Goal: Navigation & Orientation: Understand site structure

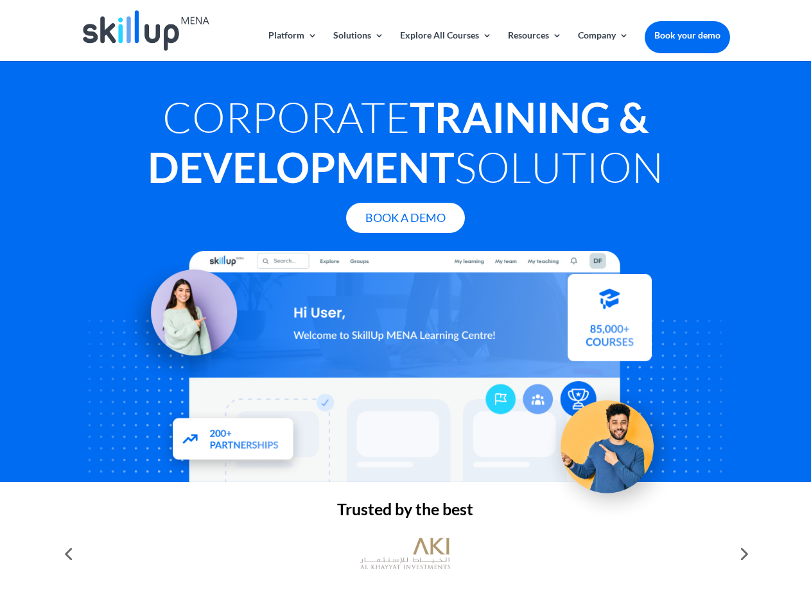
click at [405, 308] on div at bounding box center [405, 366] width 648 height 231
click at [358, 46] on link "Solutions" at bounding box center [358, 46] width 51 height 30
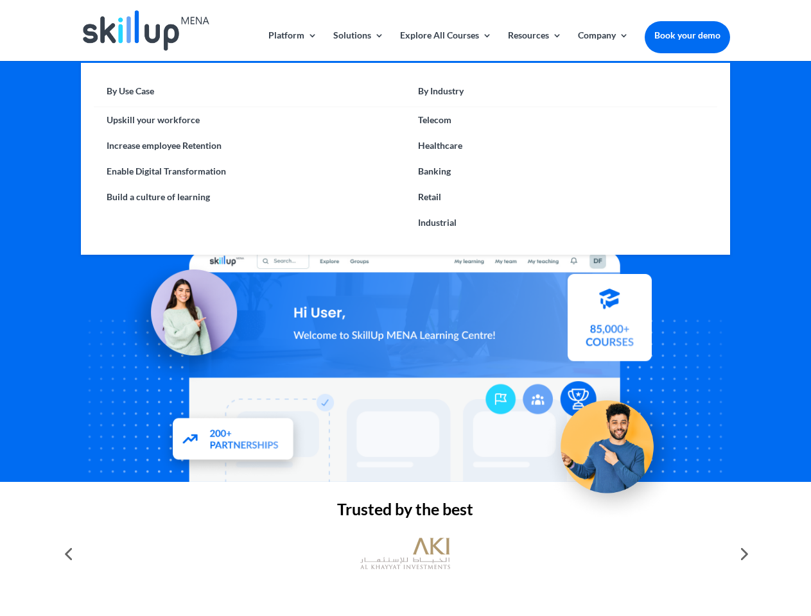
click at [445, 46] on link "Explore All Courses" at bounding box center [446, 46] width 92 height 30
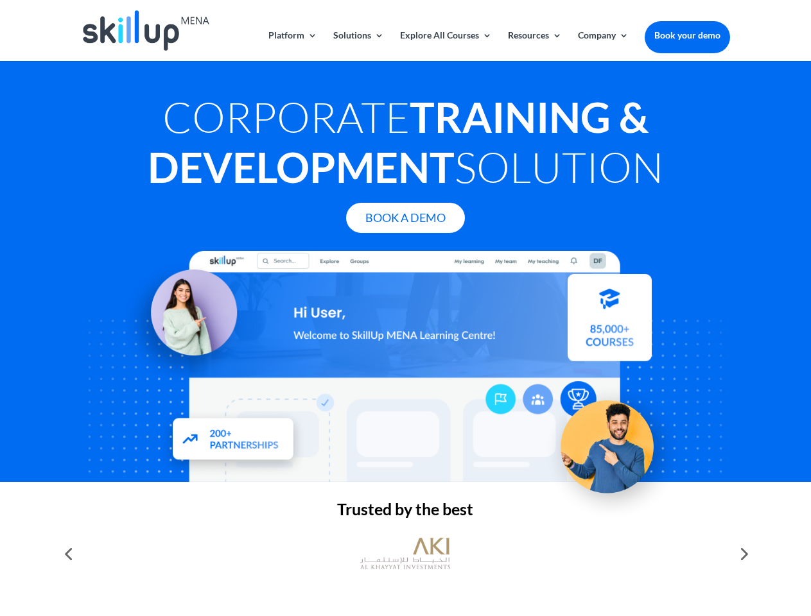
click at [534, 46] on link "Resources" at bounding box center [535, 46] width 54 height 30
click at [603, 46] on link "Company" at bounding box center [603, 46] width 51 height 30
click at [405, 554] on img at bounding box center [405, 554] width 90 height 45
